Goal: Task Accomplishment & Management: Use online tool/utility

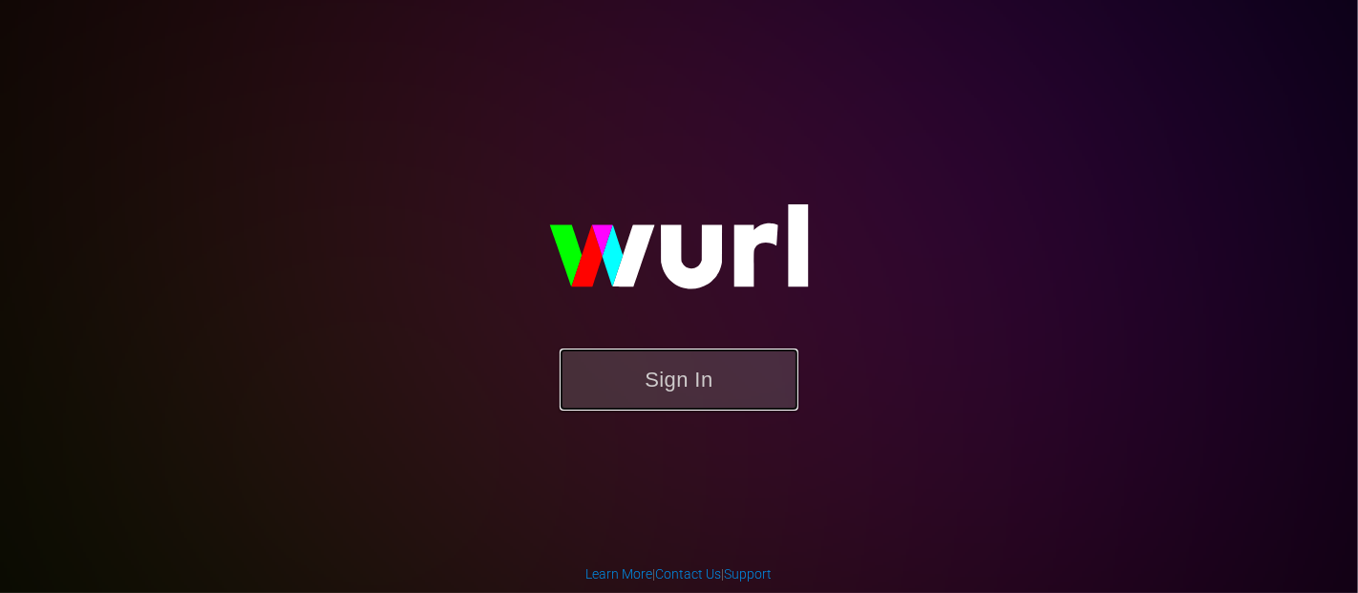
click at [641, 376] on button "Sign In" at bounding box center [679, 380] width 239 height 62
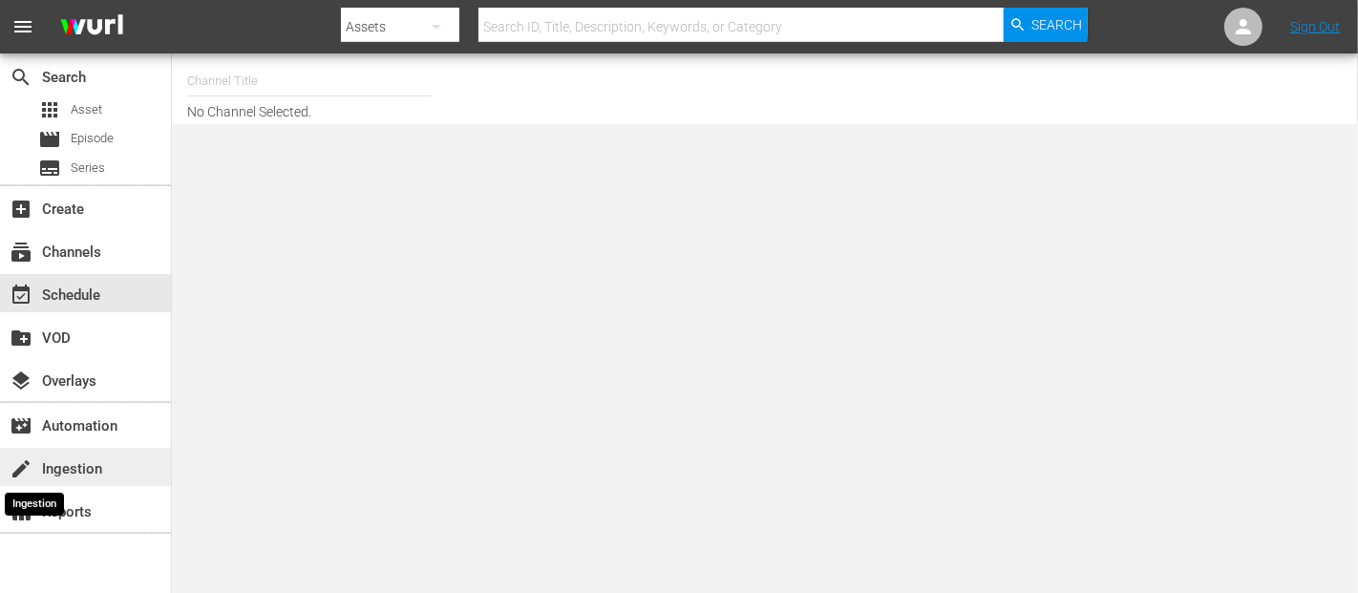
click at [29, 473] on span "create" at bounding box center [21, 469] width 23 height 23
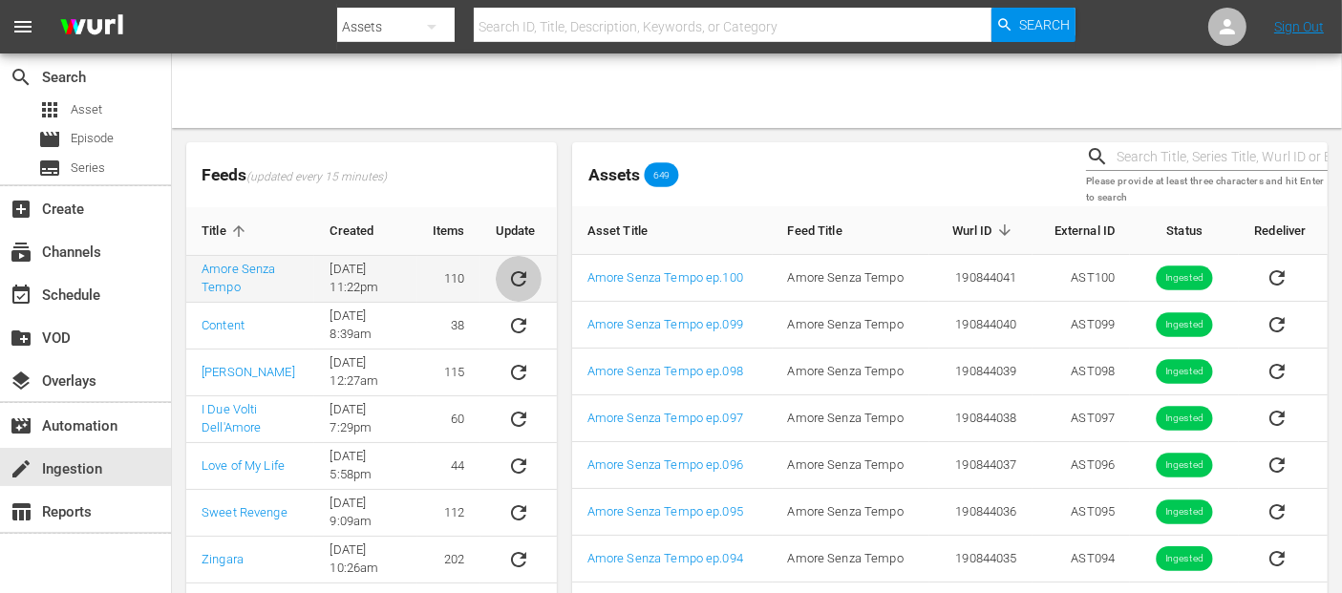
click at [518, 284] on icon "sticky table" at bounding box center [518, 278] width 15 height 15
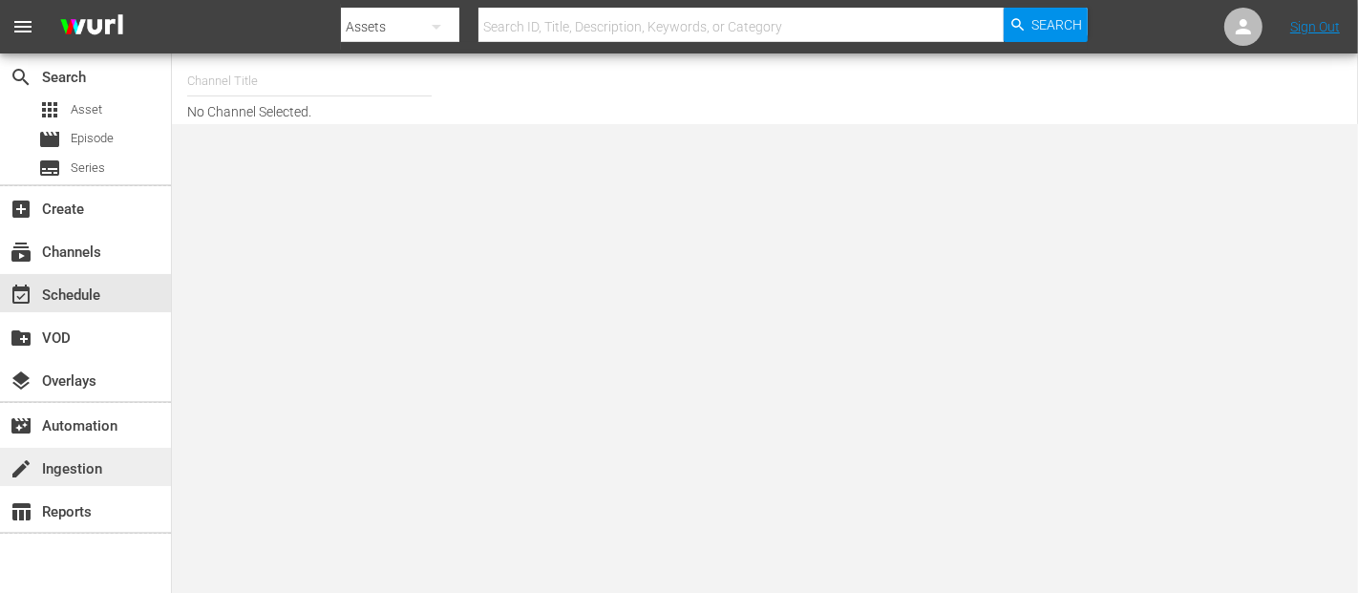
click at [58, 473] on div "create Ingestion" at bounding box center [53, 466] width 107 height 17
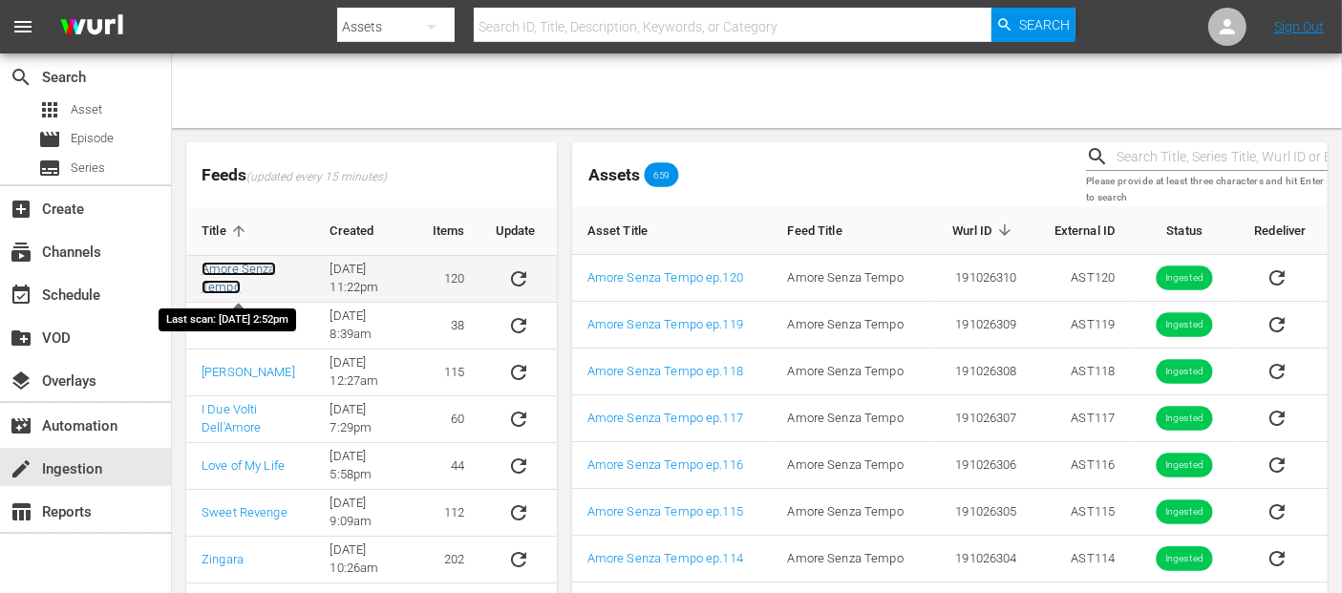
click at [268, 269] on link "Amore Senza Tempo" at bounding box center [239, 278] width 75 height 32
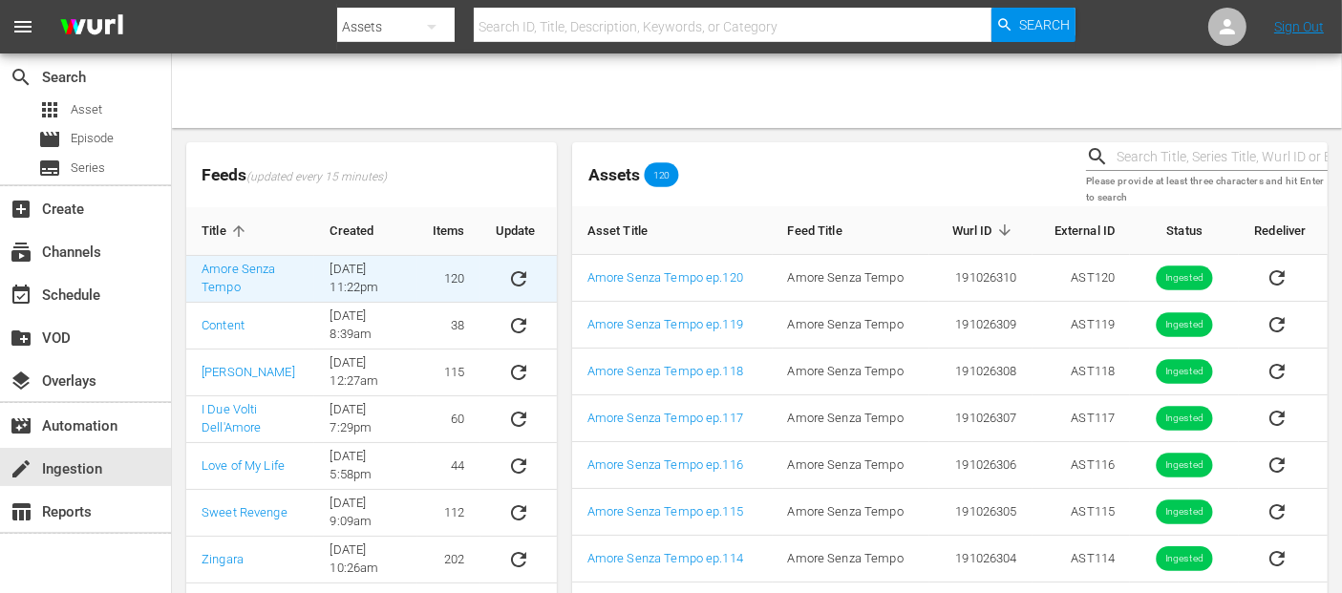
click at [342, 288] on td "[DATE] 11:22pm" at bounding box center [365, 279] width 103 height 47
